Goal: Find specific page/section: Find specific page/section

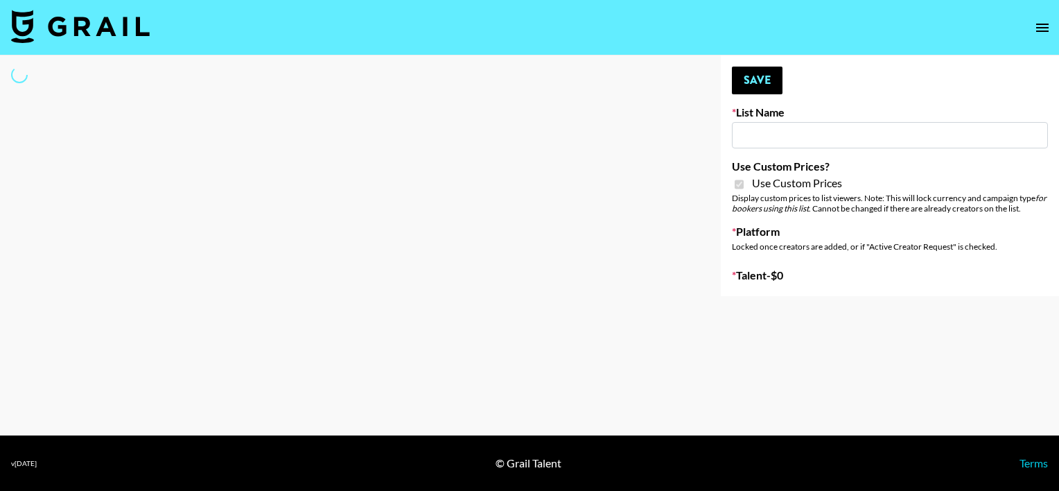
type input "Ever Clean"
checkbox input "true"
select select "Brand"
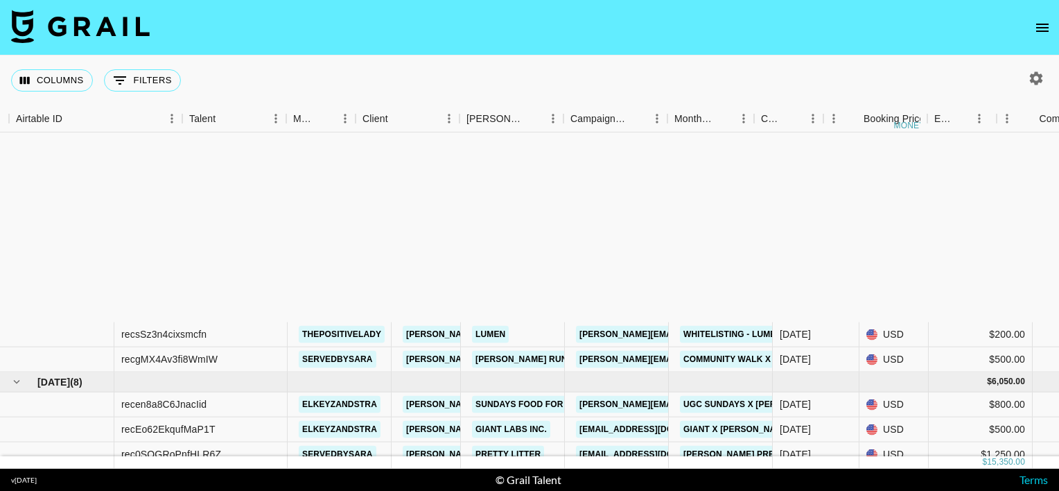
scroll to position [243, 105]
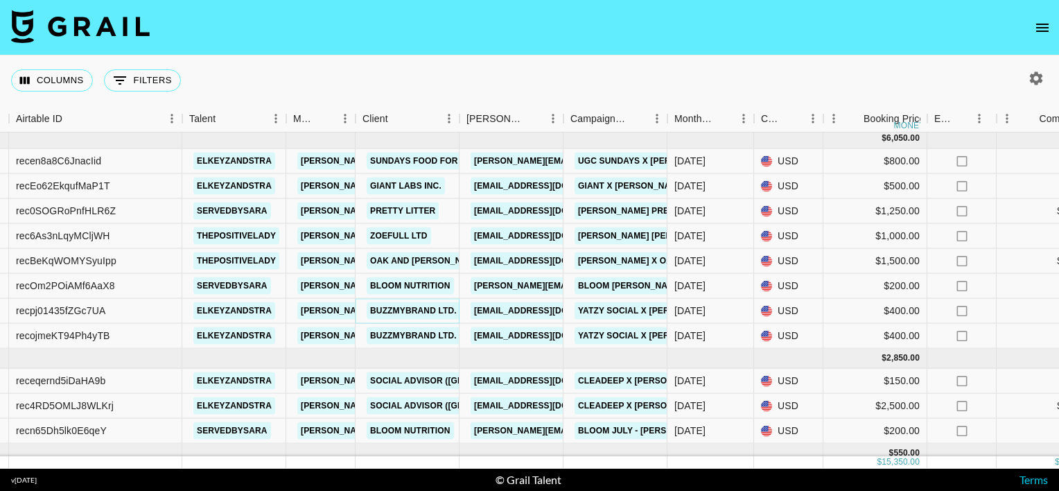
click at [383, 306] on link "BuzzMyBrand Ltd." at bounding box center [414, 310] width 94 height 17
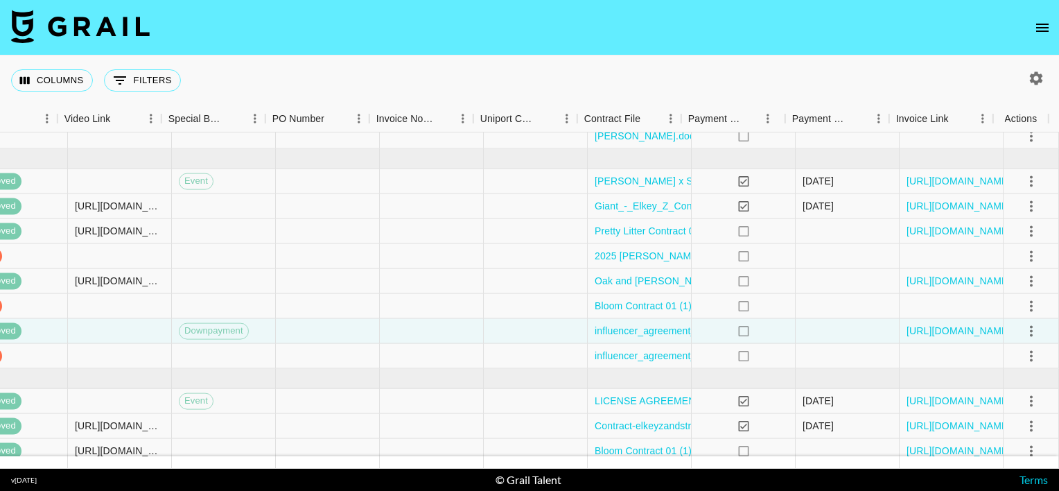
scroll to position [225, 1253]
click at [915, 331] on link "[URL][DOMAIN_NAME]" at bounding box center [959, 329] width 105 height 14
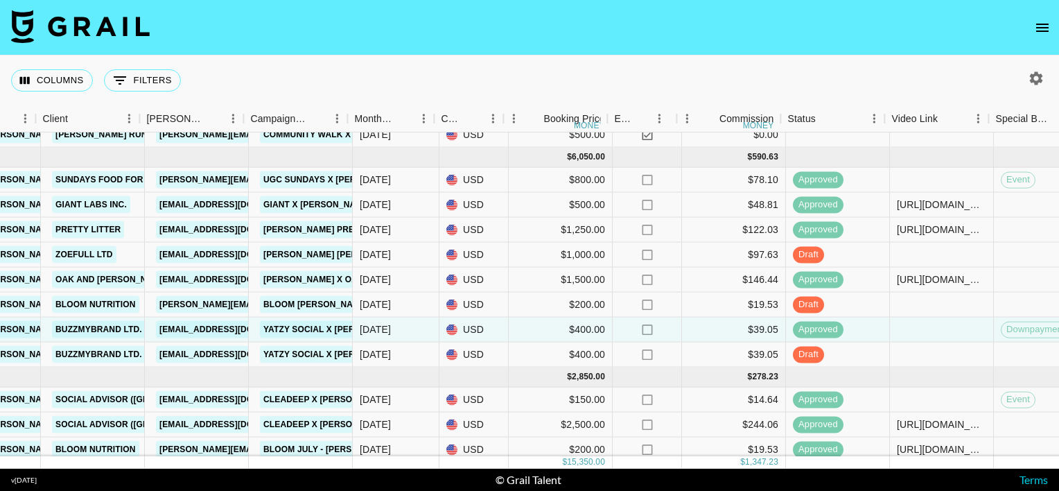
scroll to position [225, 415]
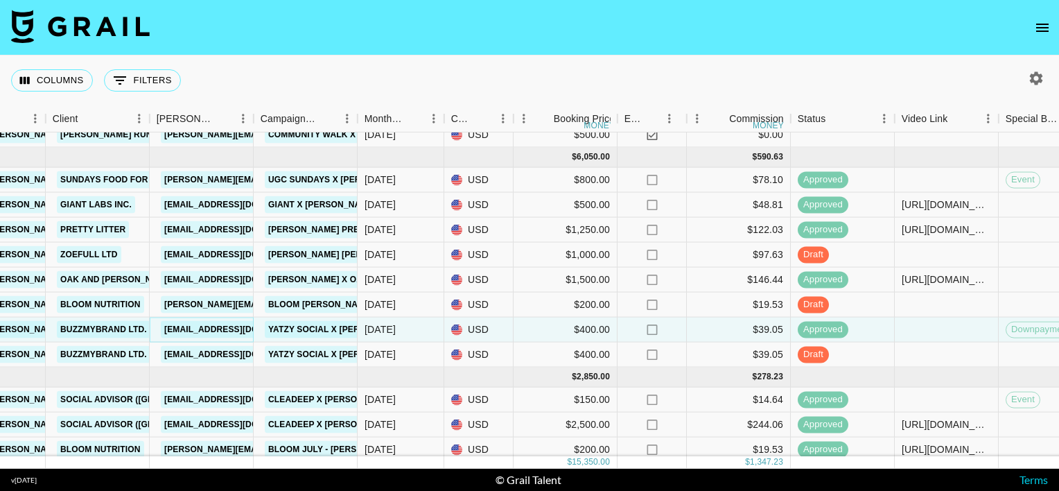
click at [186, 327] on link "[EMAIL_ADDRESS][DOMAIN_NAME]" at bounding box center [238, 329] width 155 height 17
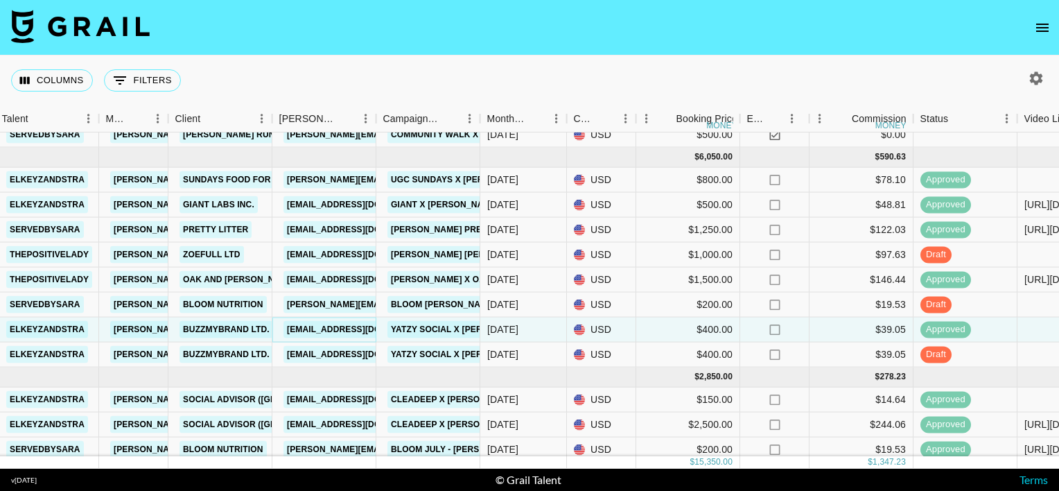
scroll to position [225, 212]
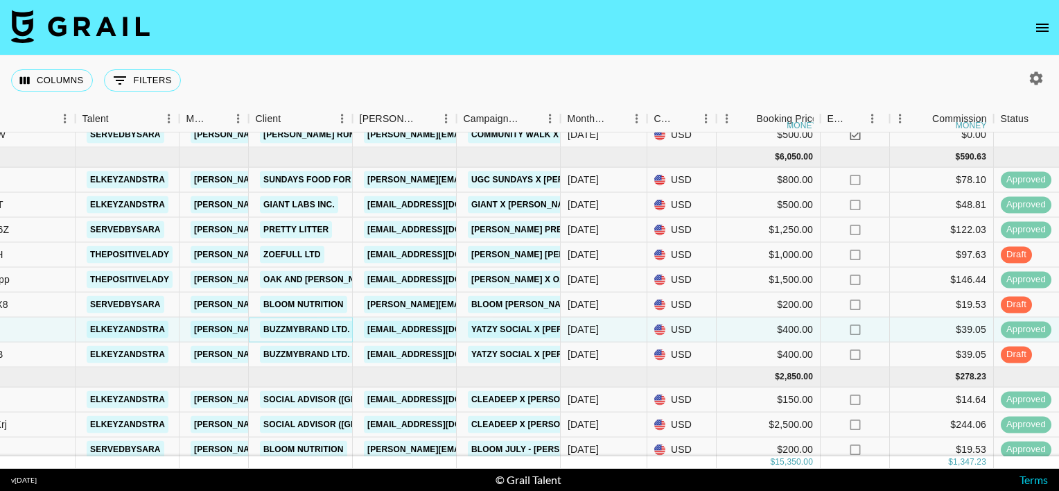
click at [288, 331] on link "BuzzMyBrand Ltd." at bounding box center [307, 329] width 94 height 17
click at [1034, 72] on icon "button" at bounding box center [1036, 77] width 13 height 13
select select "[DATE]"
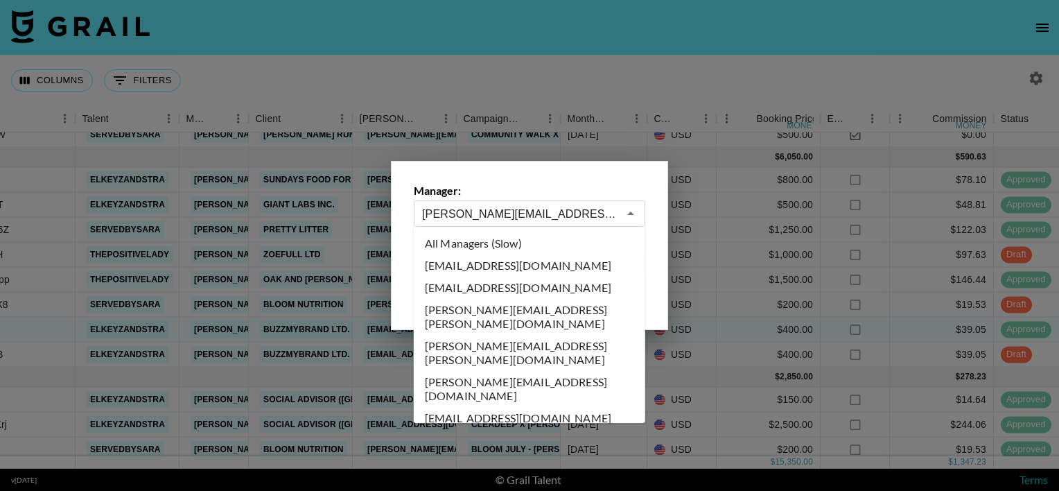
click at [572, 209] on input "[PERSON_NAME][EMAIL_ADDRESS][PERSON_NAME][DOMAIN_NAME]" at bounding box center [520, 214] width 196 height 16
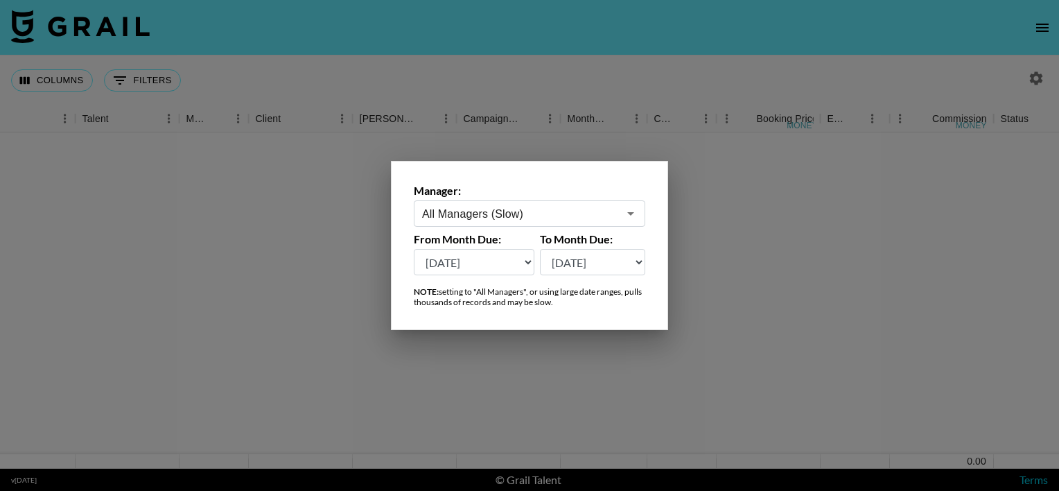
scroll to position [0, 212]
type input "All Managers (Slow)"
click at [471, 105] on div at bounding box center [529, 245] width 1059 height 491
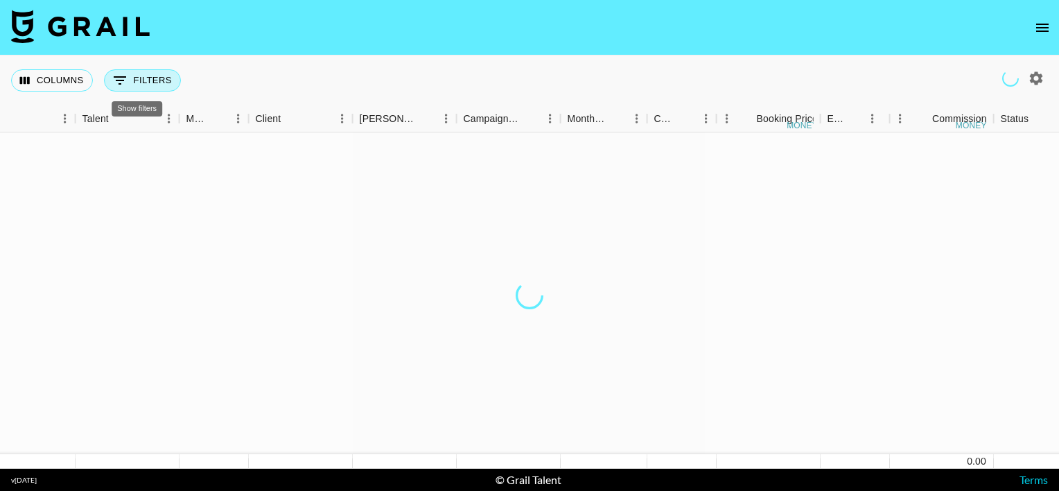
click at [155, 86] on button "0 Filters" at bounding box center [142, 80] width 77 height 22
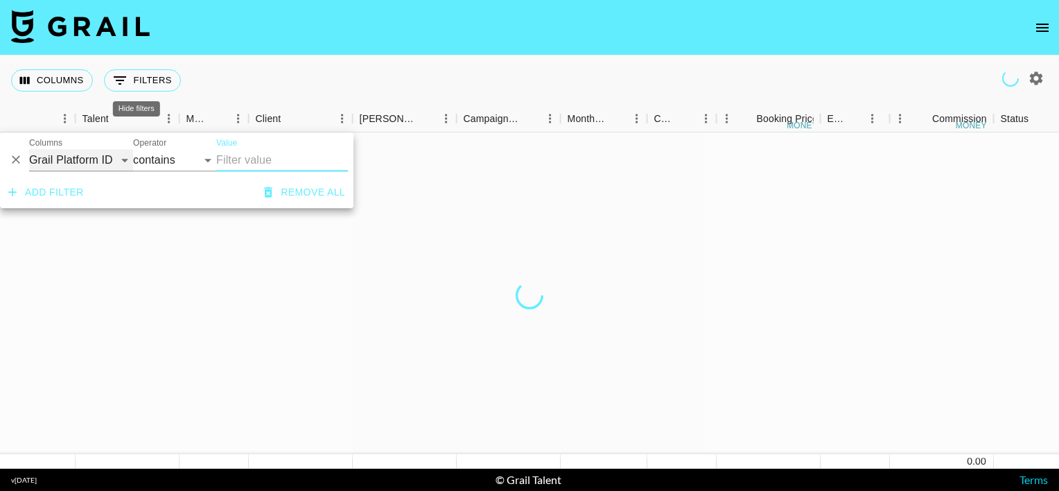
click at [116, 158] on select "Grail Platform ID Airtable ID Talent Manager Client [PERSON_NAME] Campaign (Typ…" at bounding box center [81, 160] width 104 height 22
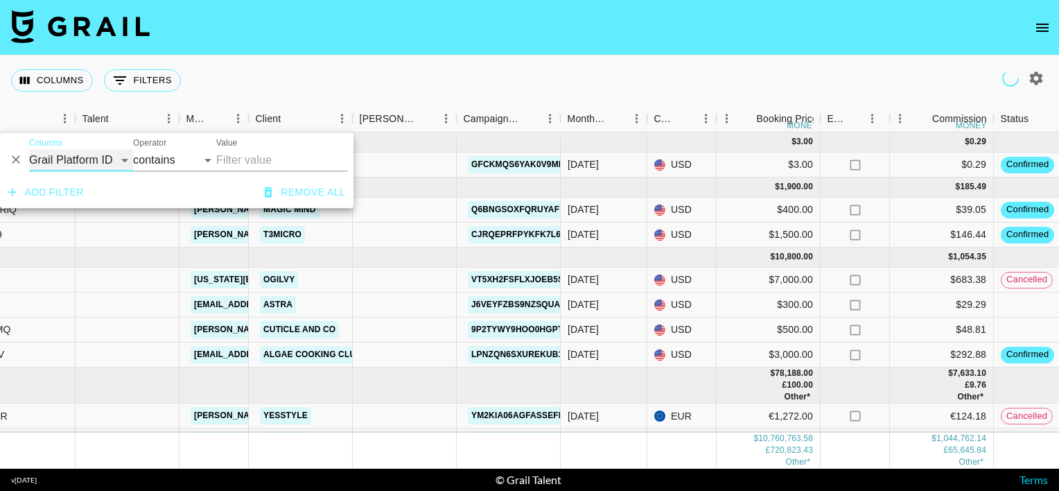
select select "bookerId"
click at [29, 149] on select "Grail Platform ID Airtable ID Talent Manager Client [PERSON_NAME] Campaign (Typ…" at bounding box center [81, 160] width 104 height 22
select select "is"
click at [238, 150] on input "Value" at bounding box center [309, 159] width 187 height 21
click at [238, 153] on input "Value" at bounding box center [309, 159] width 187 height 21
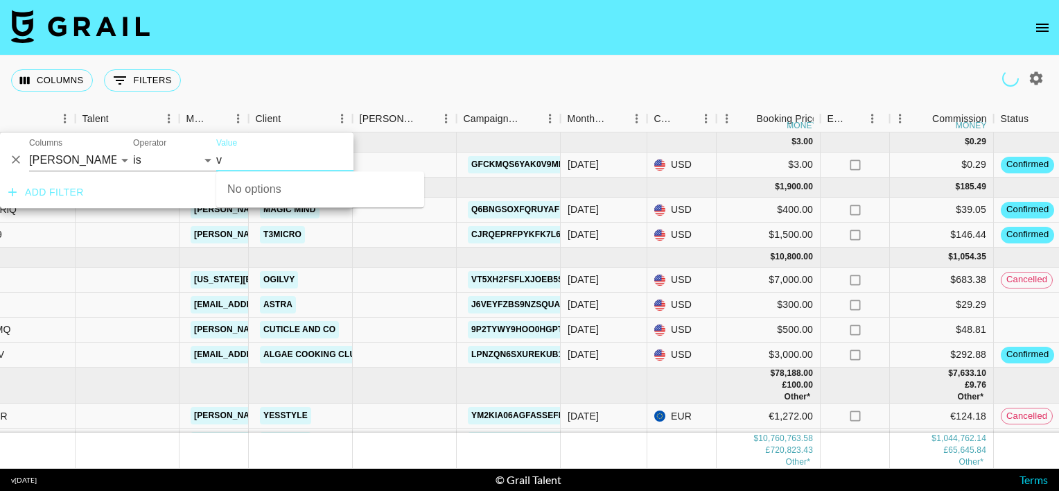
type input "vy"
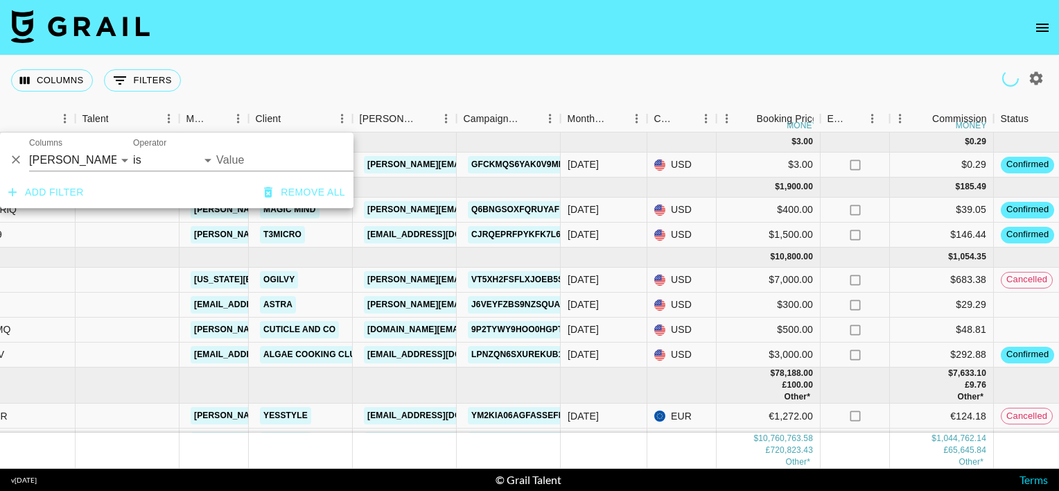
click at [238, 153] on input "Value" at bounding box center [309, 159] width 187 height 21
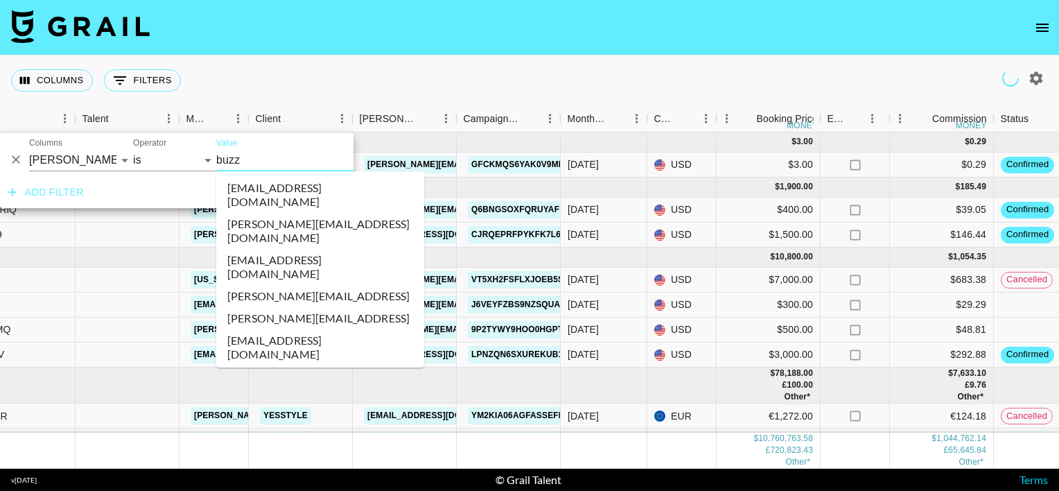
type input "buzzm"
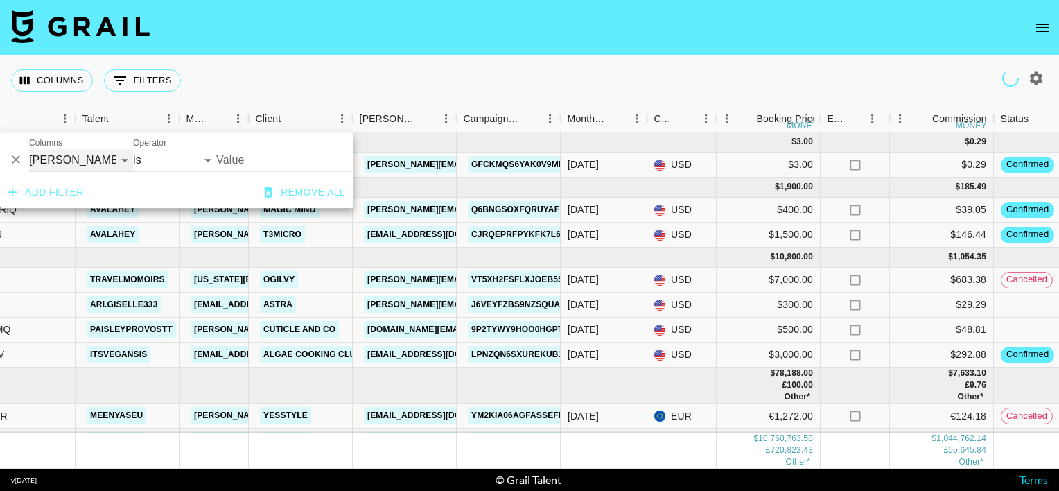
click at [126, 162] on select "Grail Platform ID Airtable ID Talent Manager Client [PERSON_NAME] Campaign (Typ…" at bounding box center [81, 160] width 104 height 22
select select "clientId"
click at [29, 149] on select "Grail Platform ID Airtable ID Talent Manager Client [PERSON_NAME] Campaign (Typ…" at bounding box center [81, 160] width 104 height 22
click at [248, 162] on input "Value" at bounding box center [309, 159] width 187 height 21
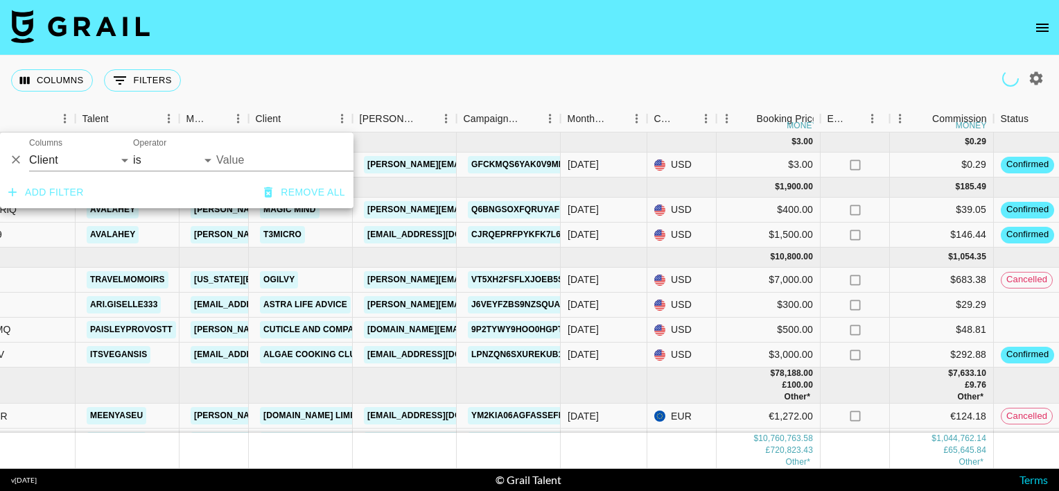
click at [404, 76] on div "Columns 0 Filters + Booking" at bounding box center [529, 80] width 1059 height 50
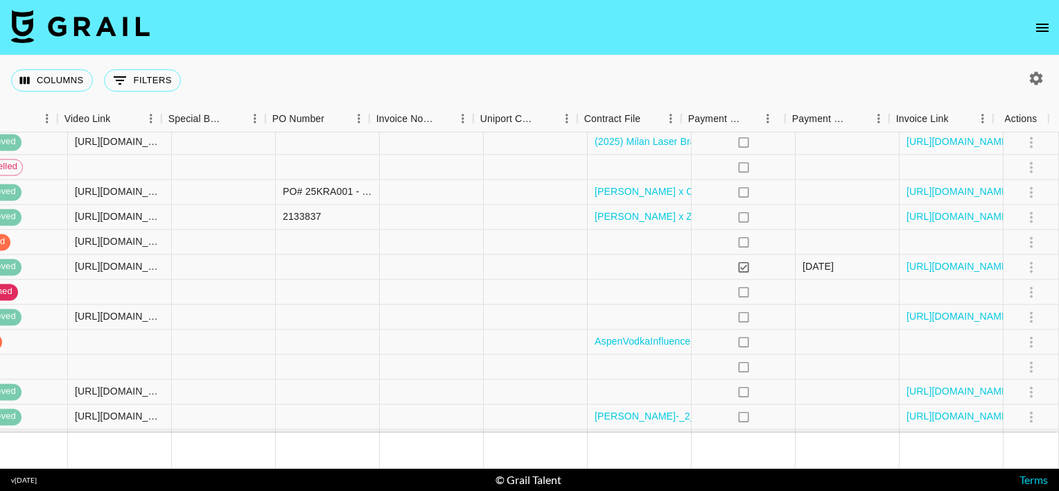
scroll to position [16356, 1253]
click at [931, 196] on link "[URL][DOMAIN_NAME]" at bounding box center [959, 192] width 105 height 14
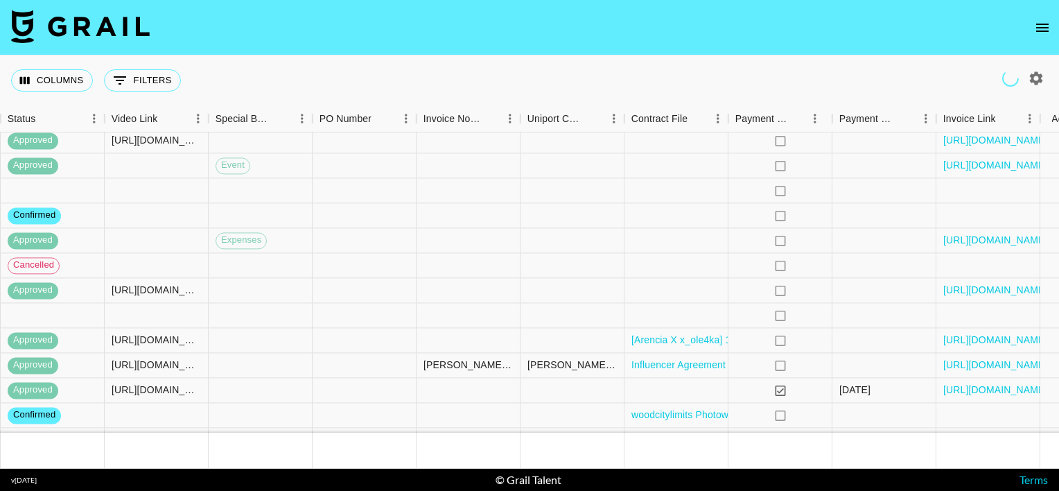
scroll to position [18503, 1207]
click at [997, 244] on link "[URL][DOMAIN_NAME]" at bounding box center [994, 241] width 105 height 14
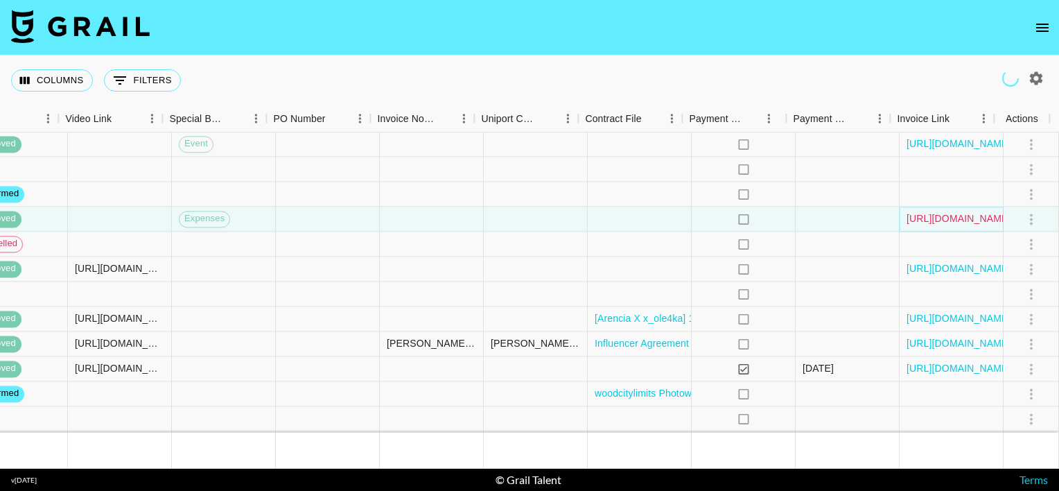
scroll to position [18525, 1253]
click at [929, 268] on link "[URL][DOMAIN_NAME]" at bounding box center [959, 269] width 105 height 14
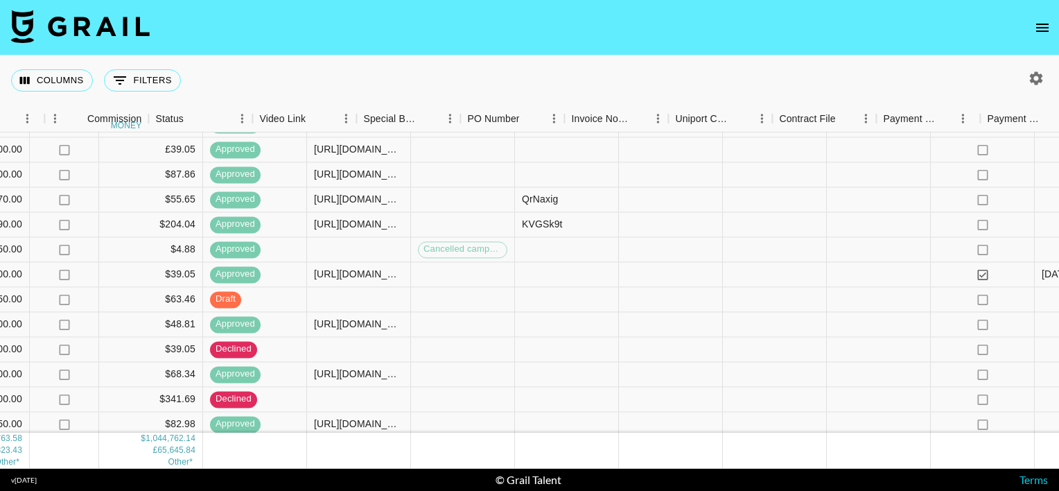
scroll to position [20067, 1129]
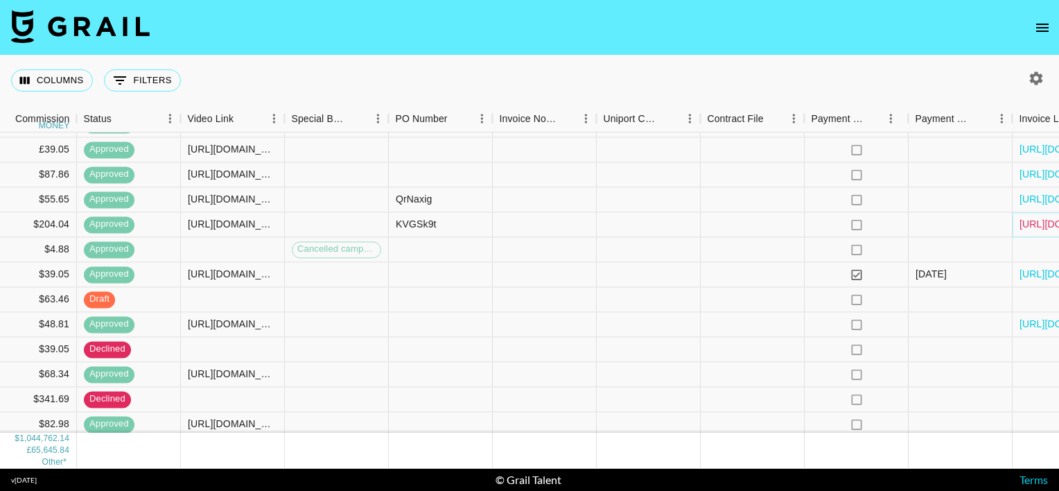
click at [1034, 227] on link "[URL][DOMAIN_NAME]" at bounding box center [1072, 225] width 105 height 14
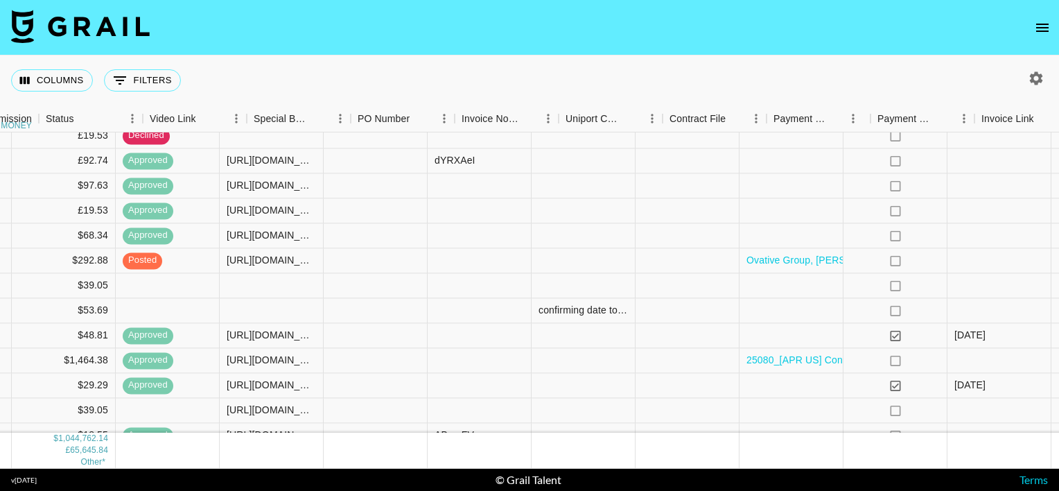
scroll to position [21503, 1253]
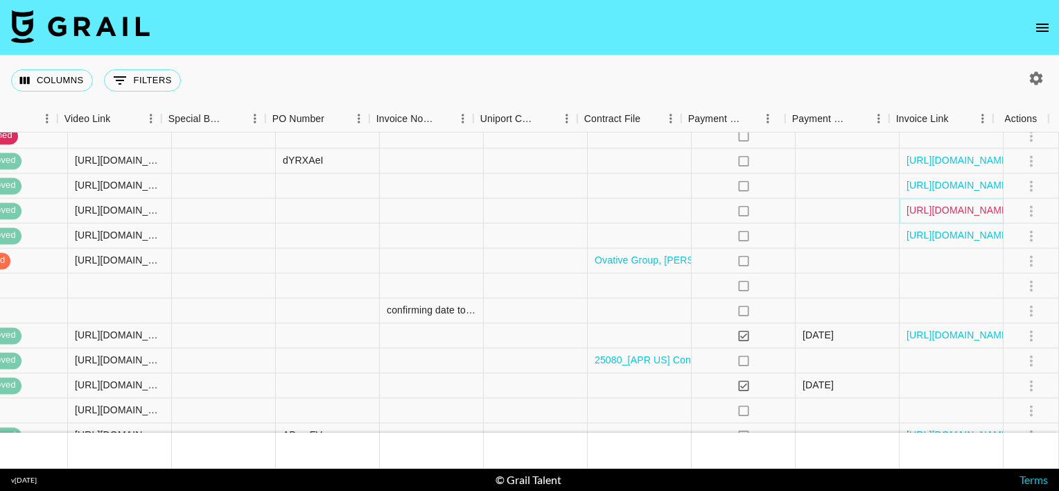
click at [933, 207] on link "[URL][DOMAIN_NAME]" at bounding box center [959, 211] width 105 height 14
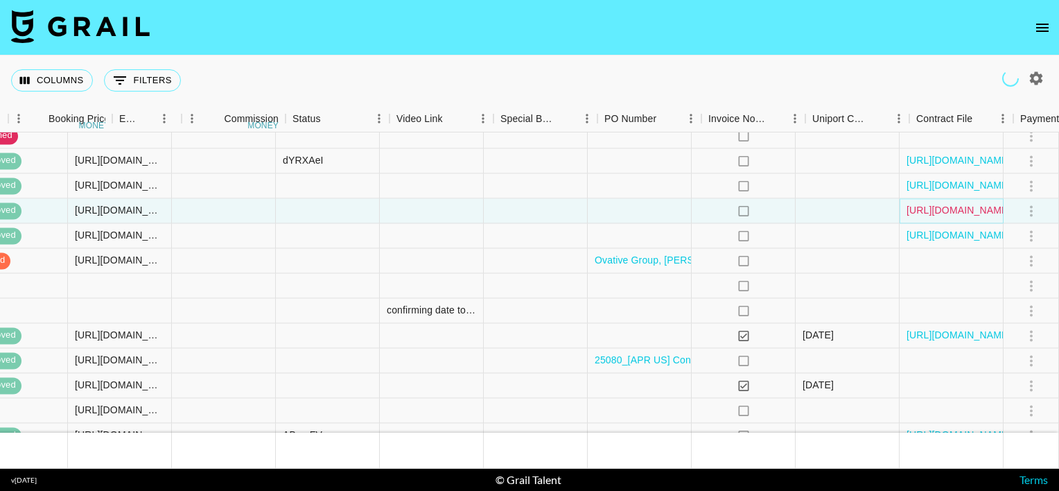
scroll to position [21525, 921]
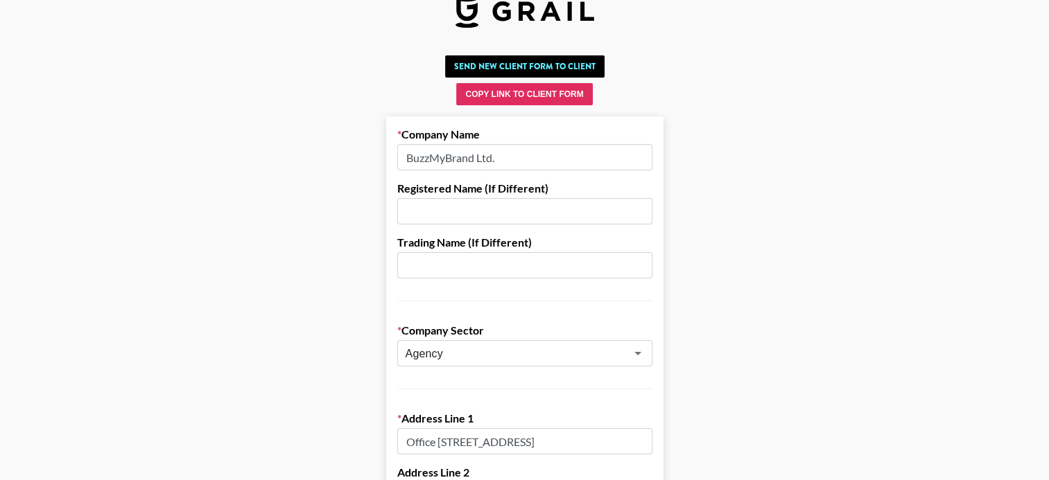
scroll to position [24, 0]
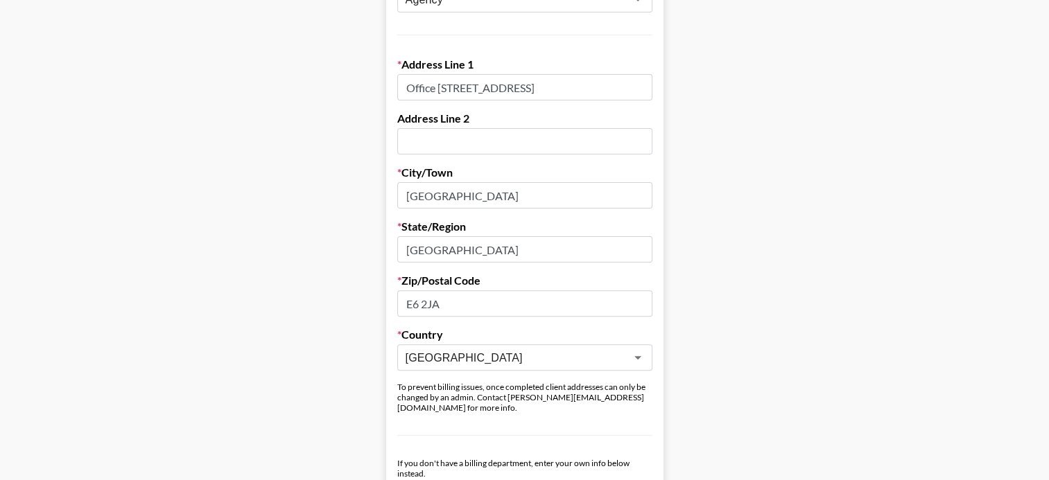
scroll to position [380, 0]
